Goal: Task Accomplishment & Management: Use online tool/utility

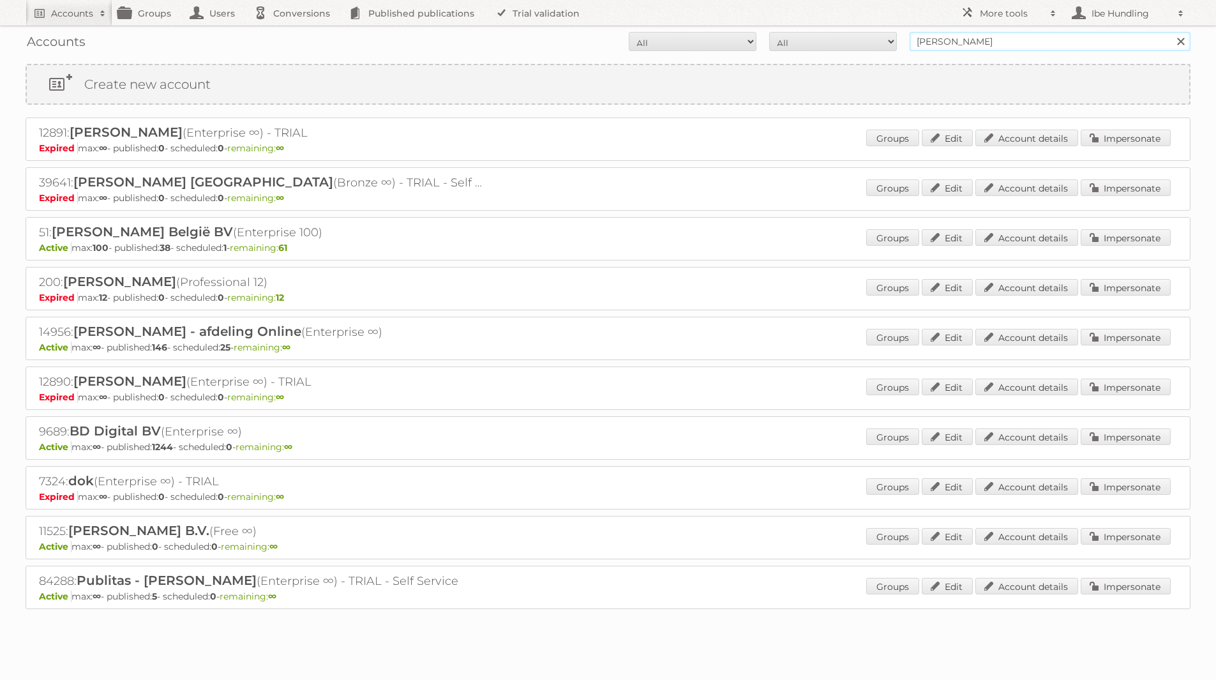
click at [973, 41] on input "albert heijn" at bounding box center [1050, 41] width 281 height 19
drag, startPoint x: 976, startPoint y: 41, endPoint x: 842, endPoint y: 14, distance: 136.8
click at [864, 34] on form "All Active Expired Pending All Paid Trials Self service albert heijn Search" at bounding box center [608, 41] width 1165 height 19
type input "trekpleister"
click at [1171, 32] on input "Search" at bounding box center [1180, 41] width 19 height 19
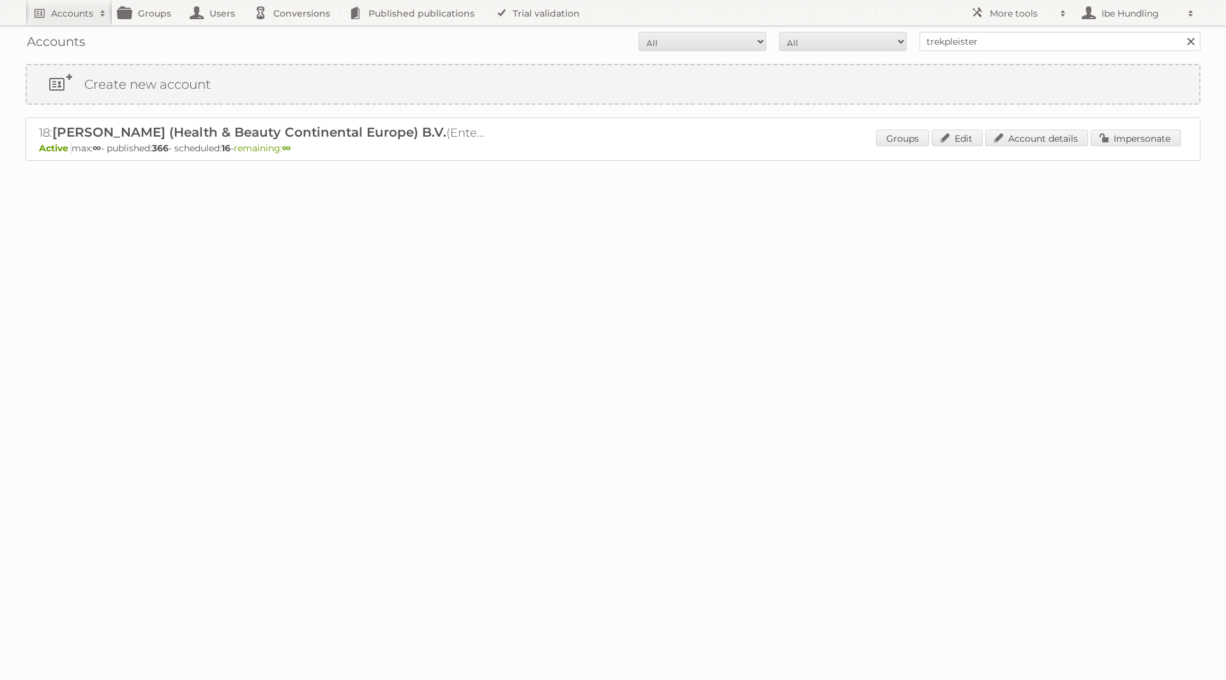
click at [186, 137] on span "[PERSON_NAME] (Health & Beauty Continental Europe) B.V." at bounding box center [249, 132] width 394 height 15
click at [1116, 135] on link "Impersonate" at bounding box center [1136, 138] width 90 height 17
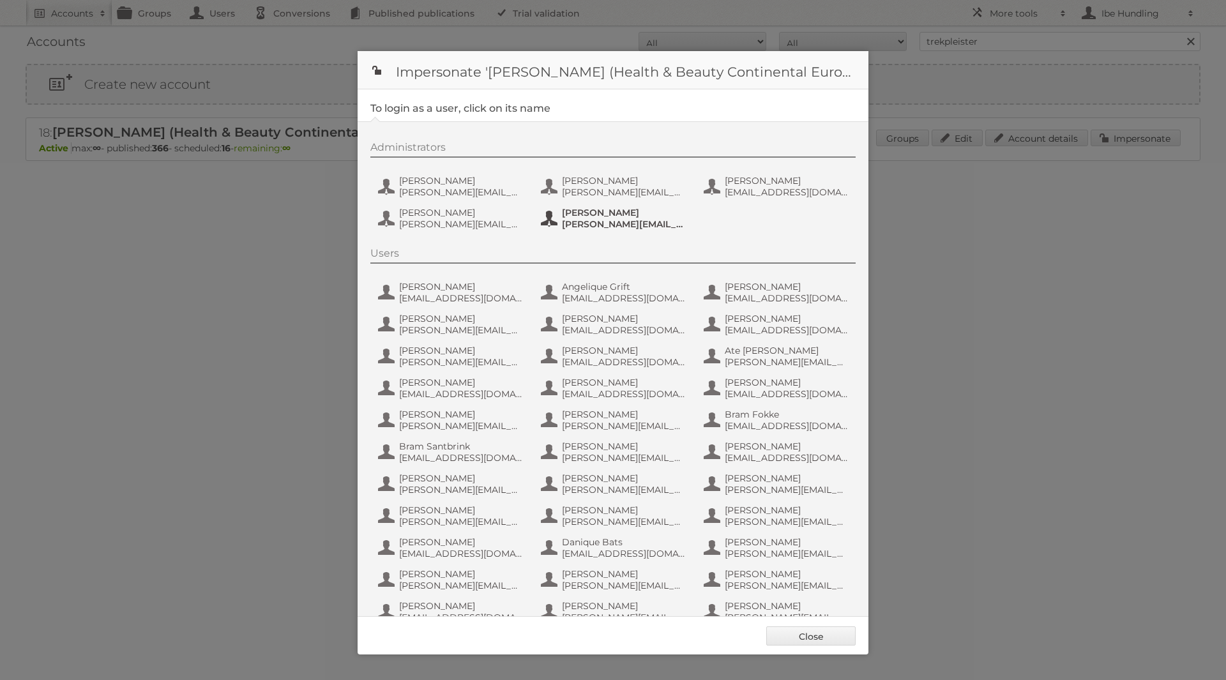
click at [595, 220] on span "[PERSON_NAME][EMAIL_ADDRESS][DOMAIN_NAME]" at bounding box center [624, 223] width 124 height 11
